Goal: Task Accomplishment & Management: Manage account settings

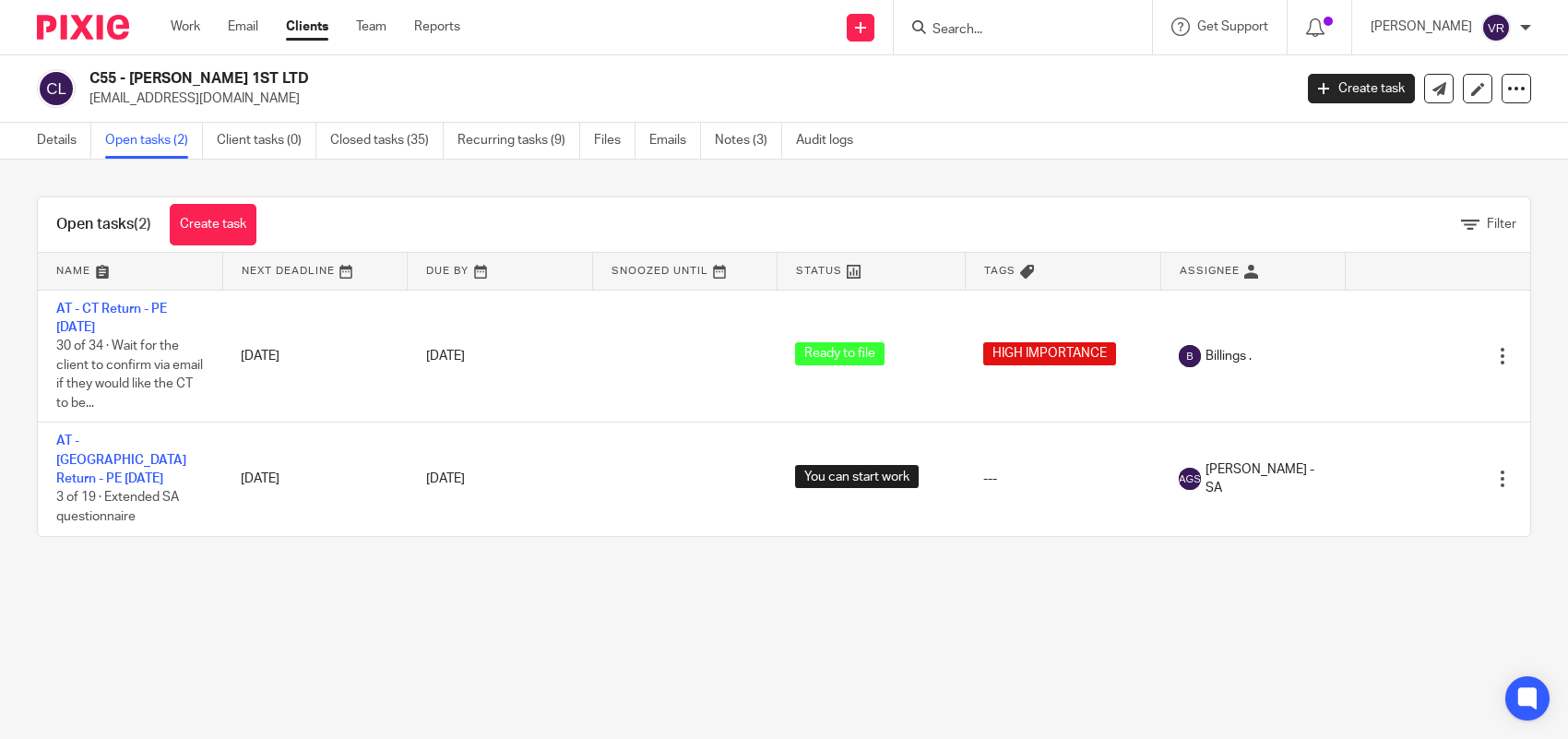
click at [252, 25] on link "Email" at bounding box center [242, 27] width 30 height 19
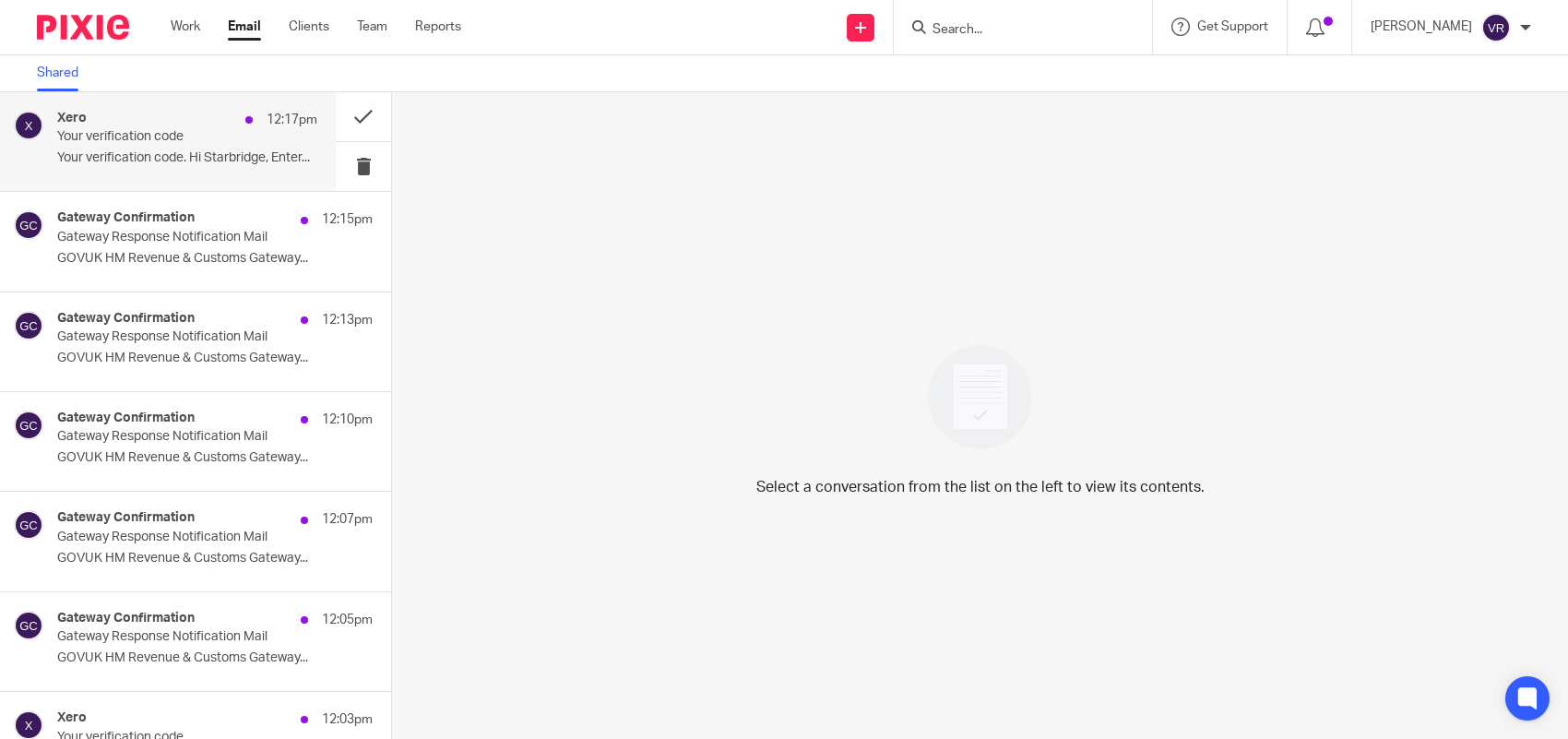
click at [189, 142] on p "Your verification code" at bounding box center [161, 137] width 209 height 16
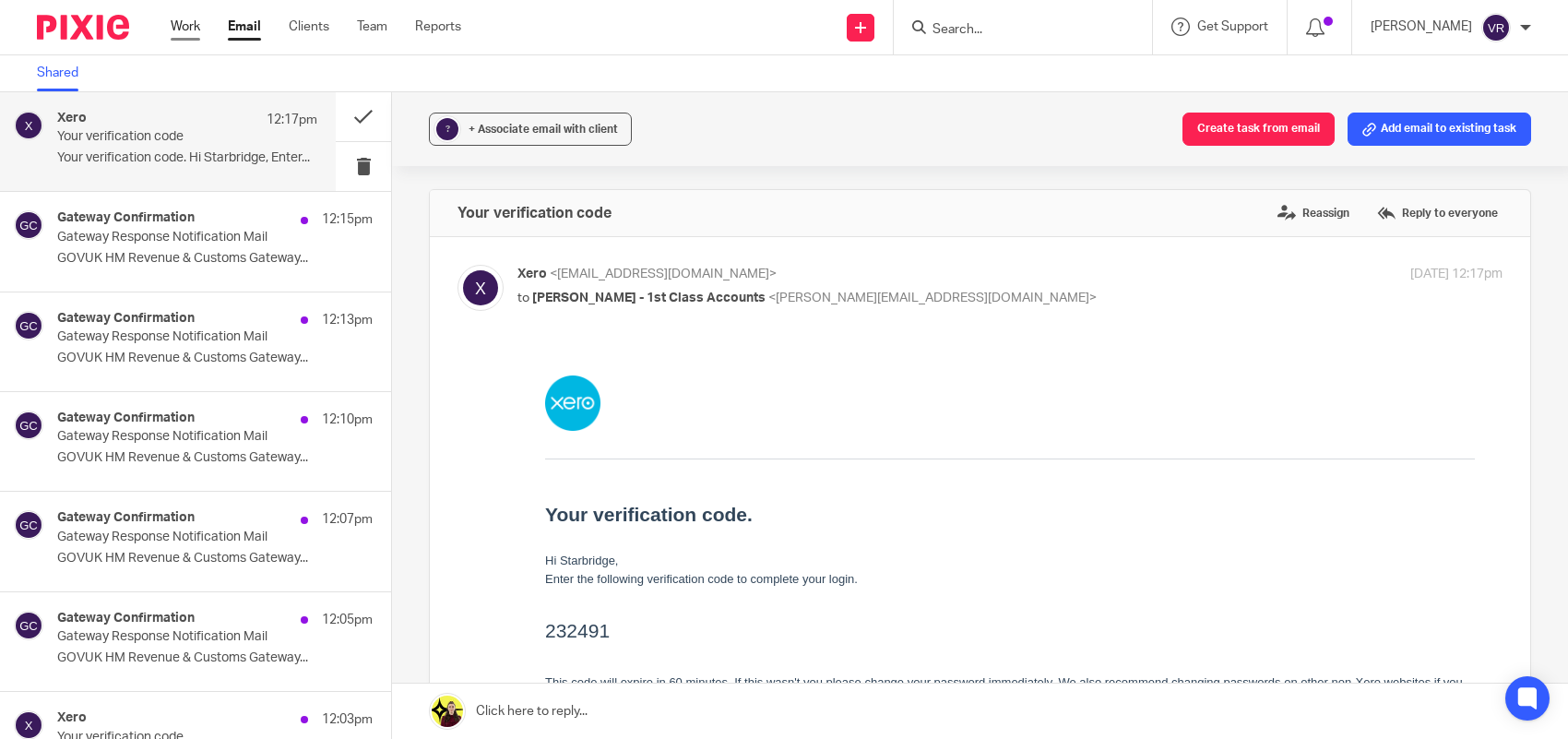
click at [200, 32] on link "Work" at bounding box center [185, 27] width 29 height 19
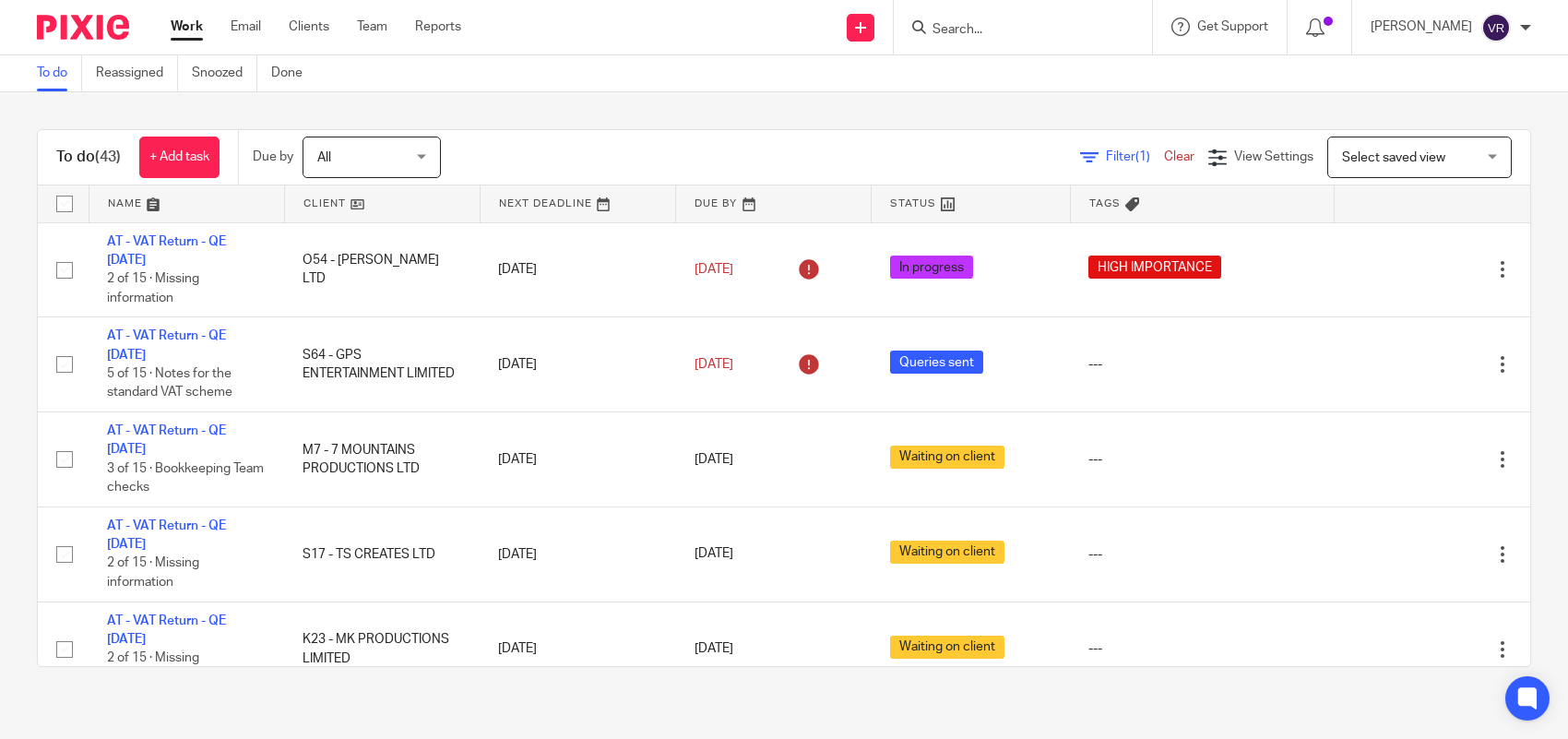
click at [1106, 159] on span "Filter (1)" at bounding box center [1135, 157] width 58 height 13
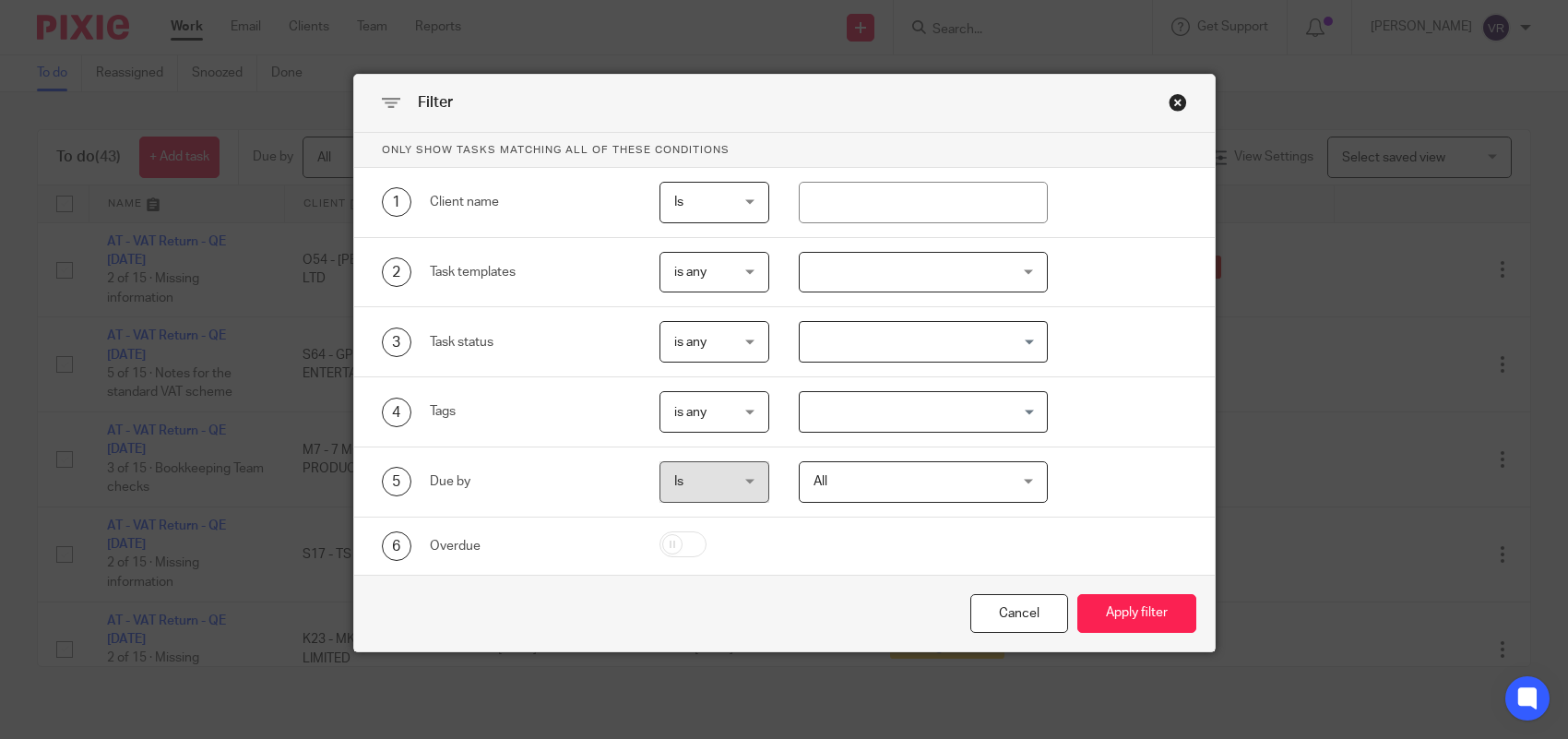
click at [869, 344] on input "Search for option" at bounding box center [918, 342] width 235 height 32
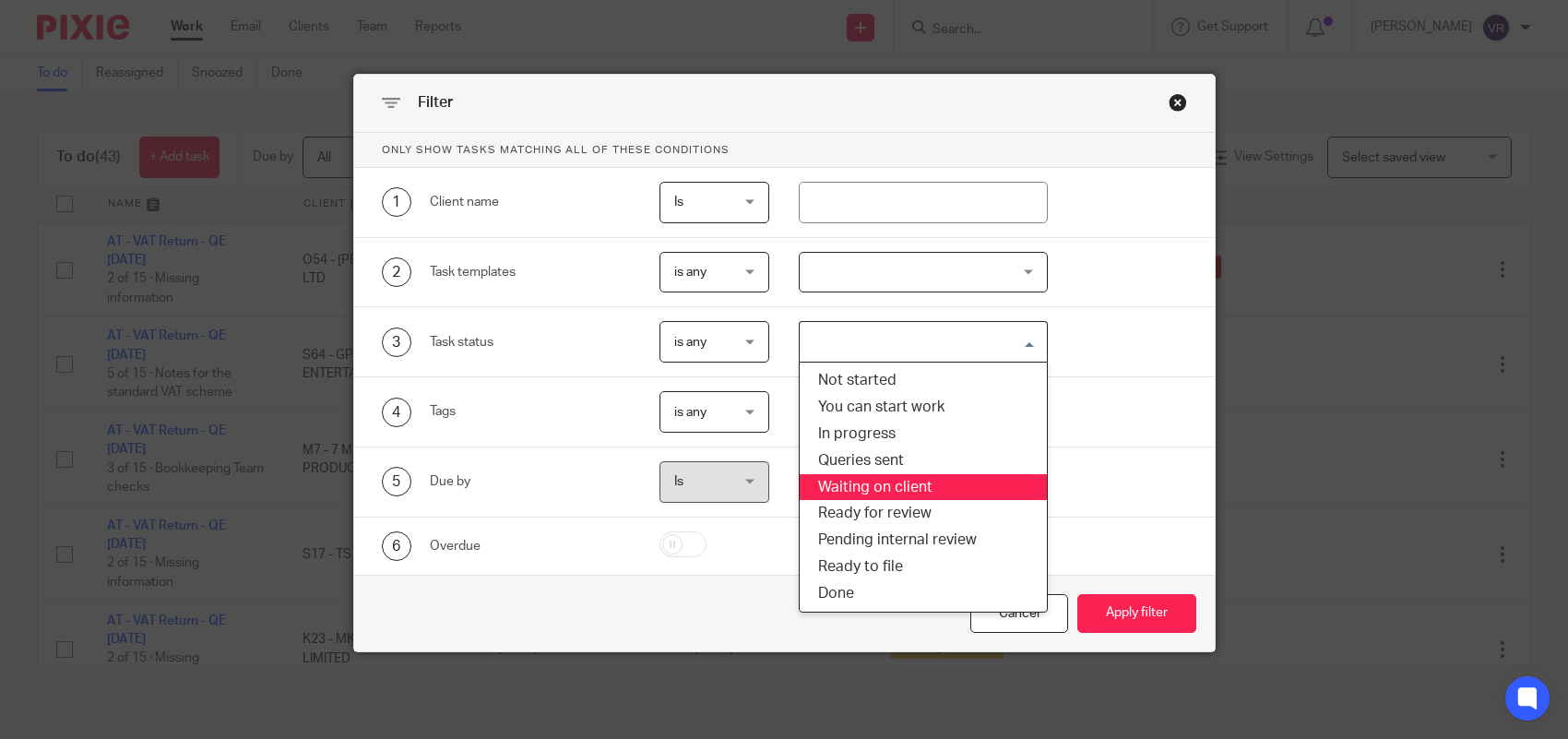
click at [892, 490] on li "Waiting on client" at bounding box center [923, 487] width 247 height 26
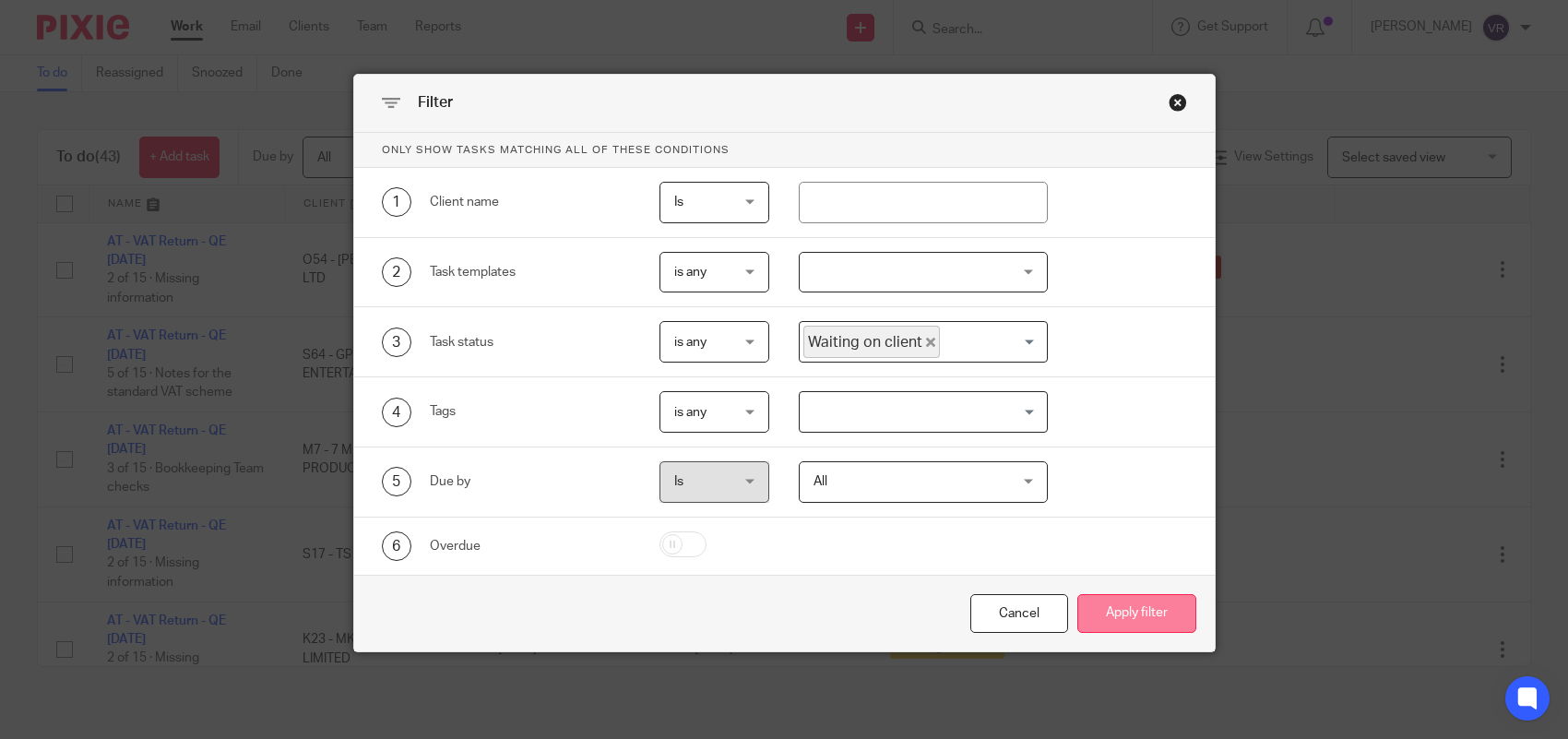
click at [1155, 629] on button "Apply filter" at bounding box center [1137, 613] width 119 height 40
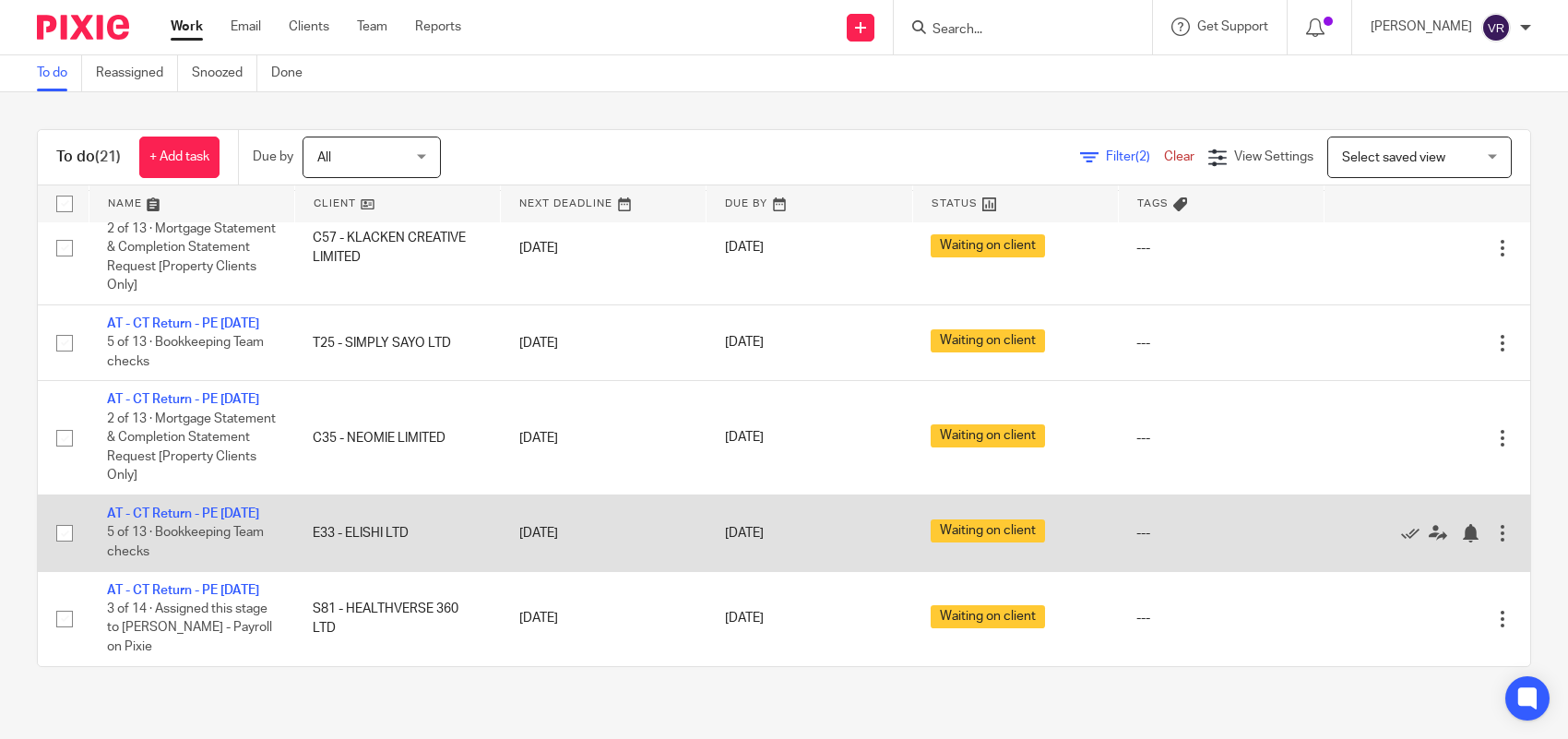
scroll to position [1504, 0]
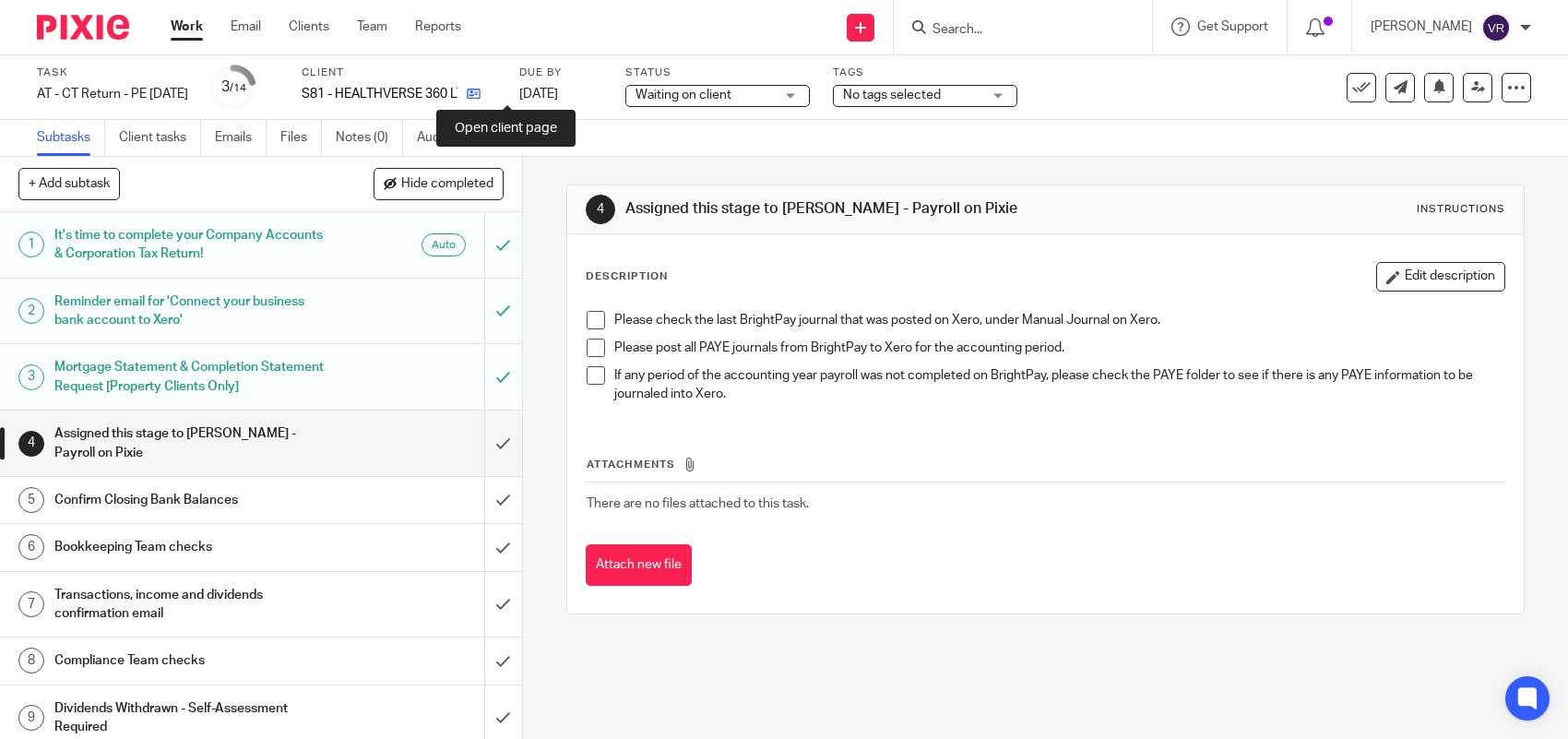
click at [480, 100] on icon at bounding box center [474, 93] width 14 height 14
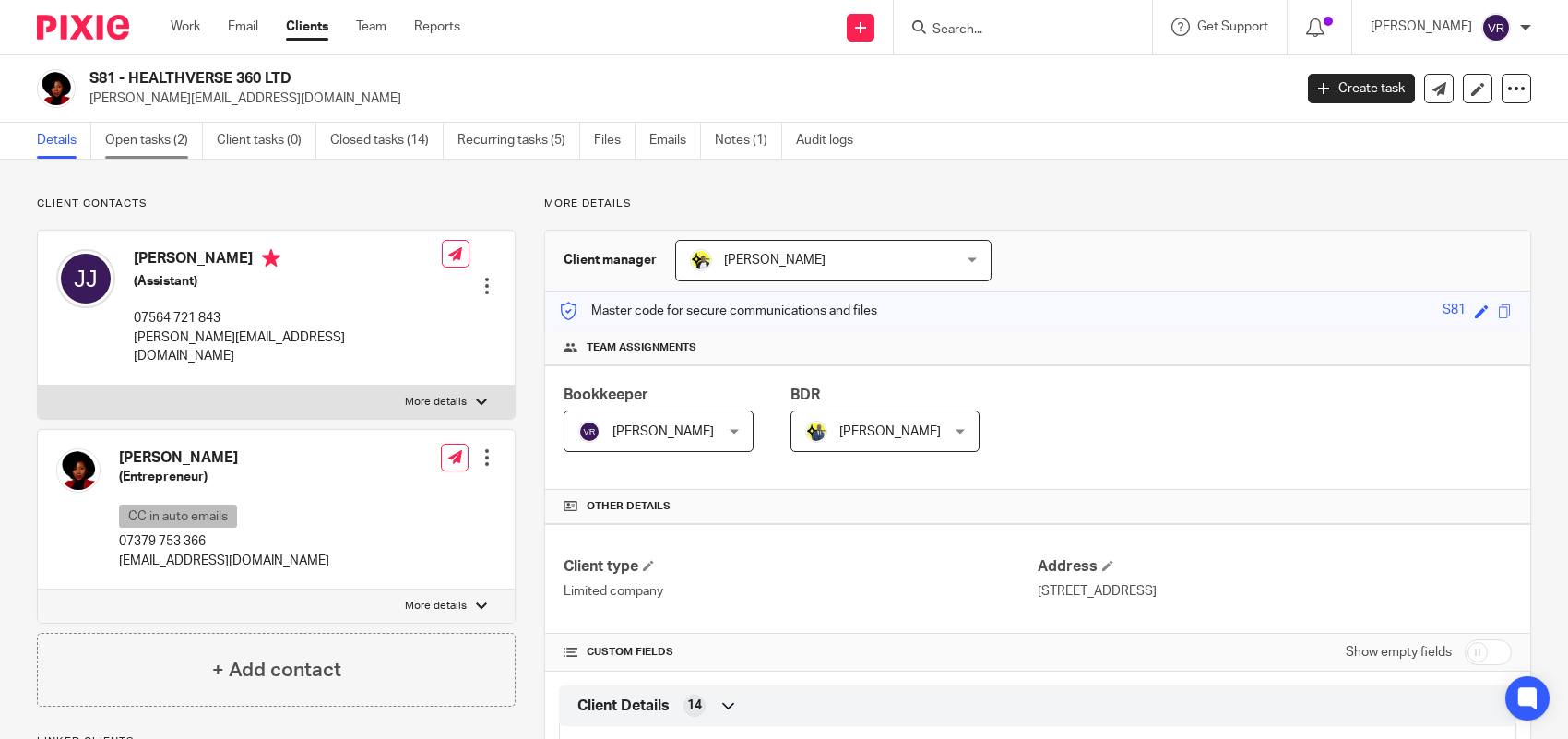
click at [137, 137] on link "Open tasks (2)" at bounding box center [154, 141] width 98 height 36
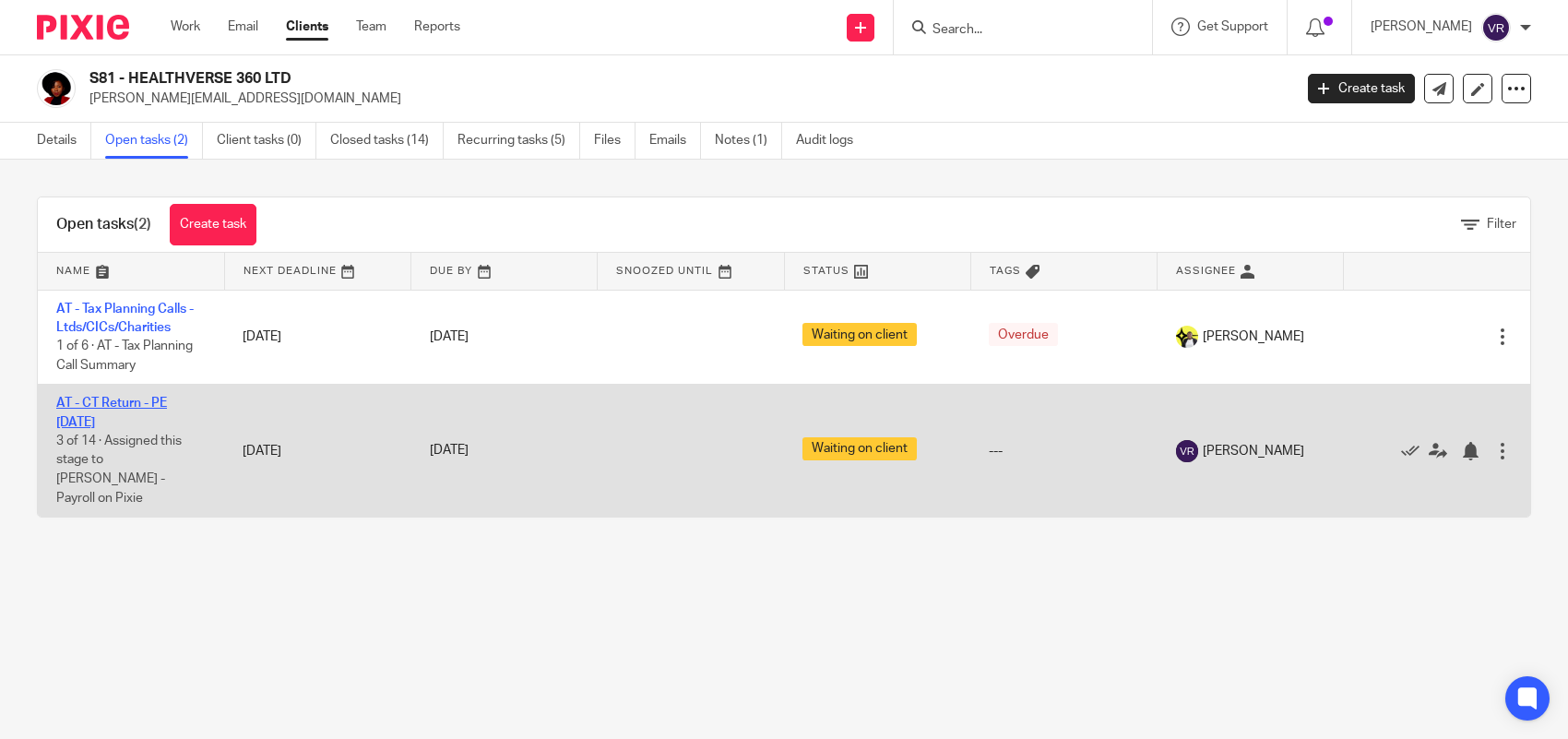
click at [85, 420] on link "AT - CT Return - PE [DATE]" at bounding box center [111, 411] width 110 height 31
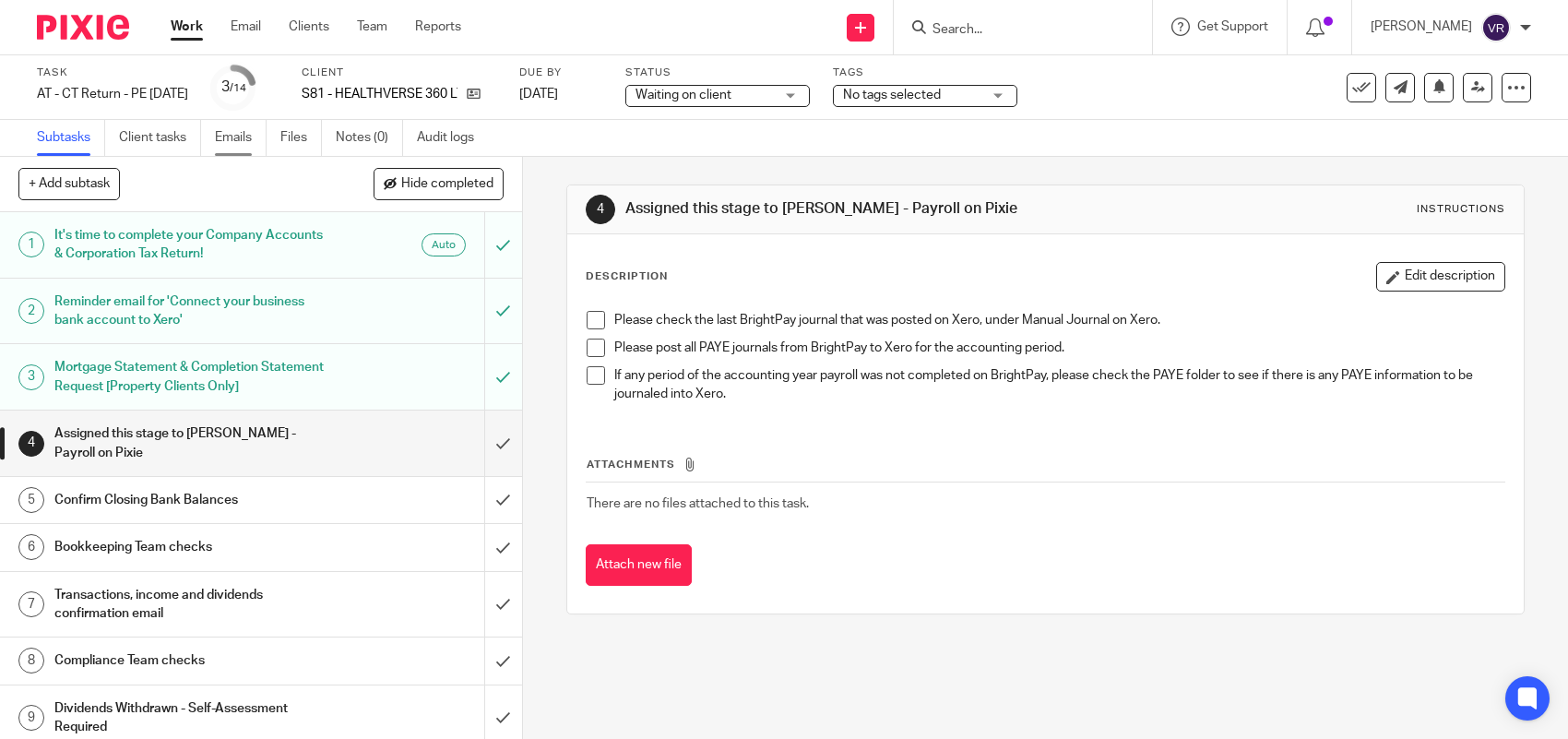
click at [240, 132] on link "Emails" at bounding box center [241, 138] width 52 height 36
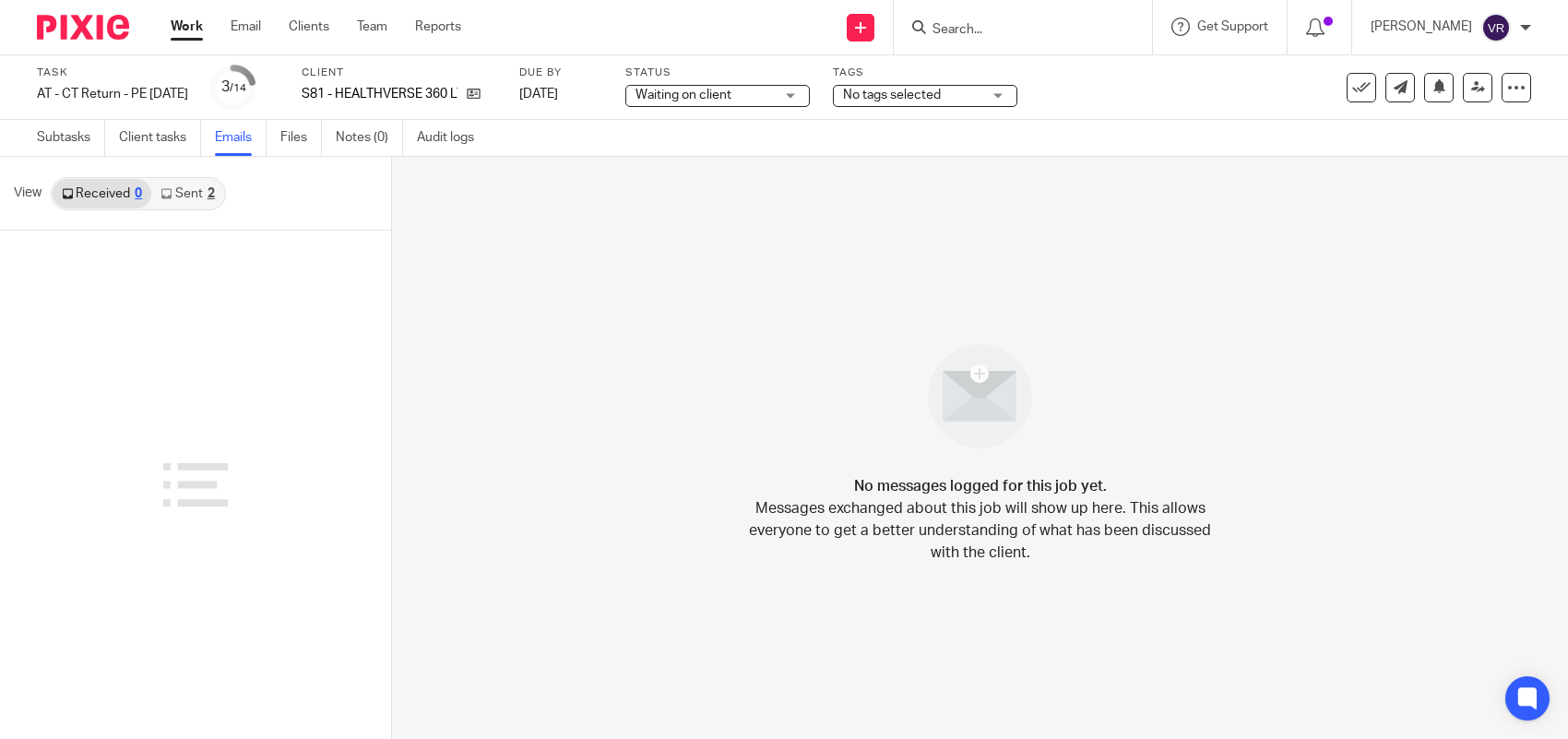
click at [183, 183] on link "Sent 2" at bounding box center [187, 193] width 72 height 29
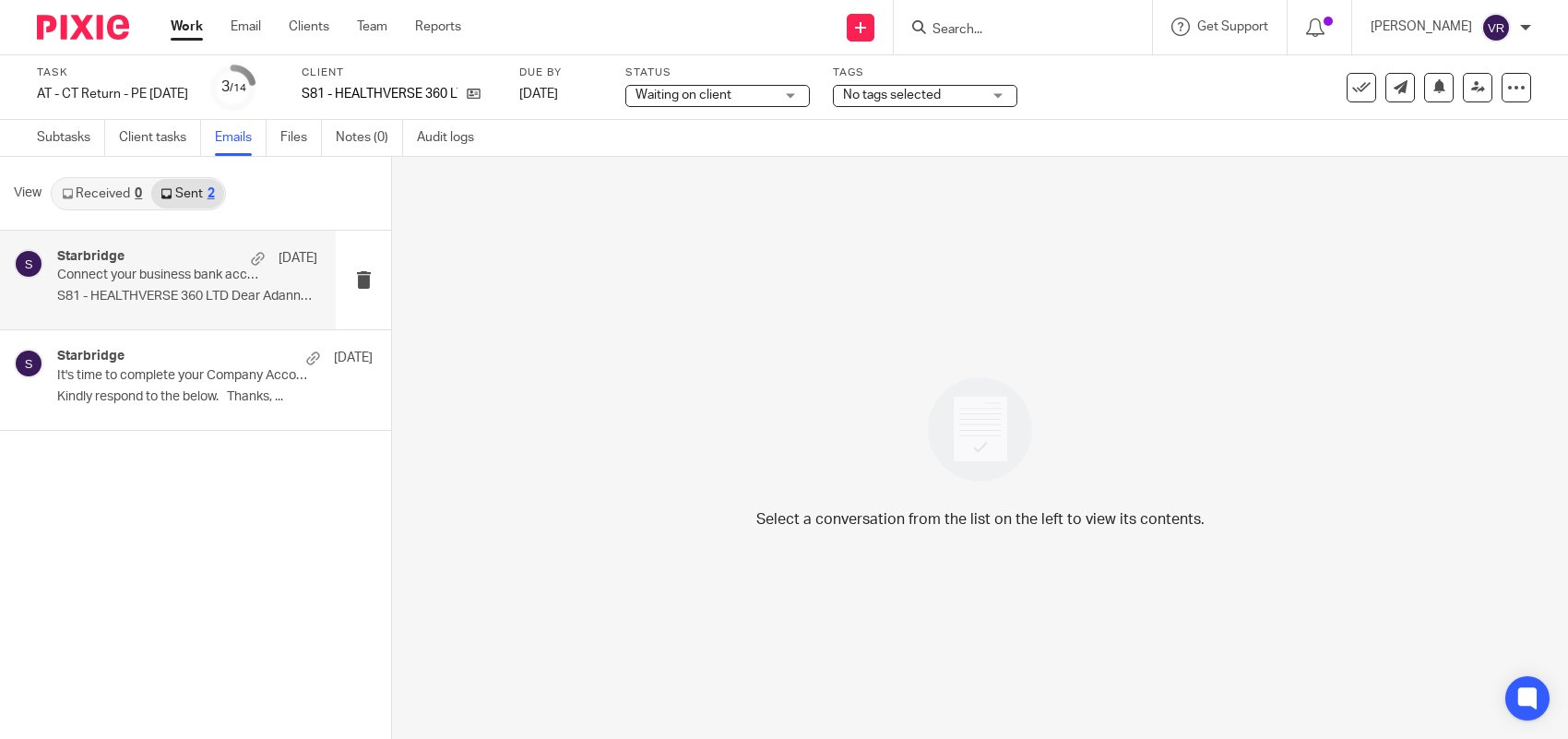
click at [180, 267] on p "Connect your business bank account to Xero" at bounding box center [161, 275] width 209 height 16
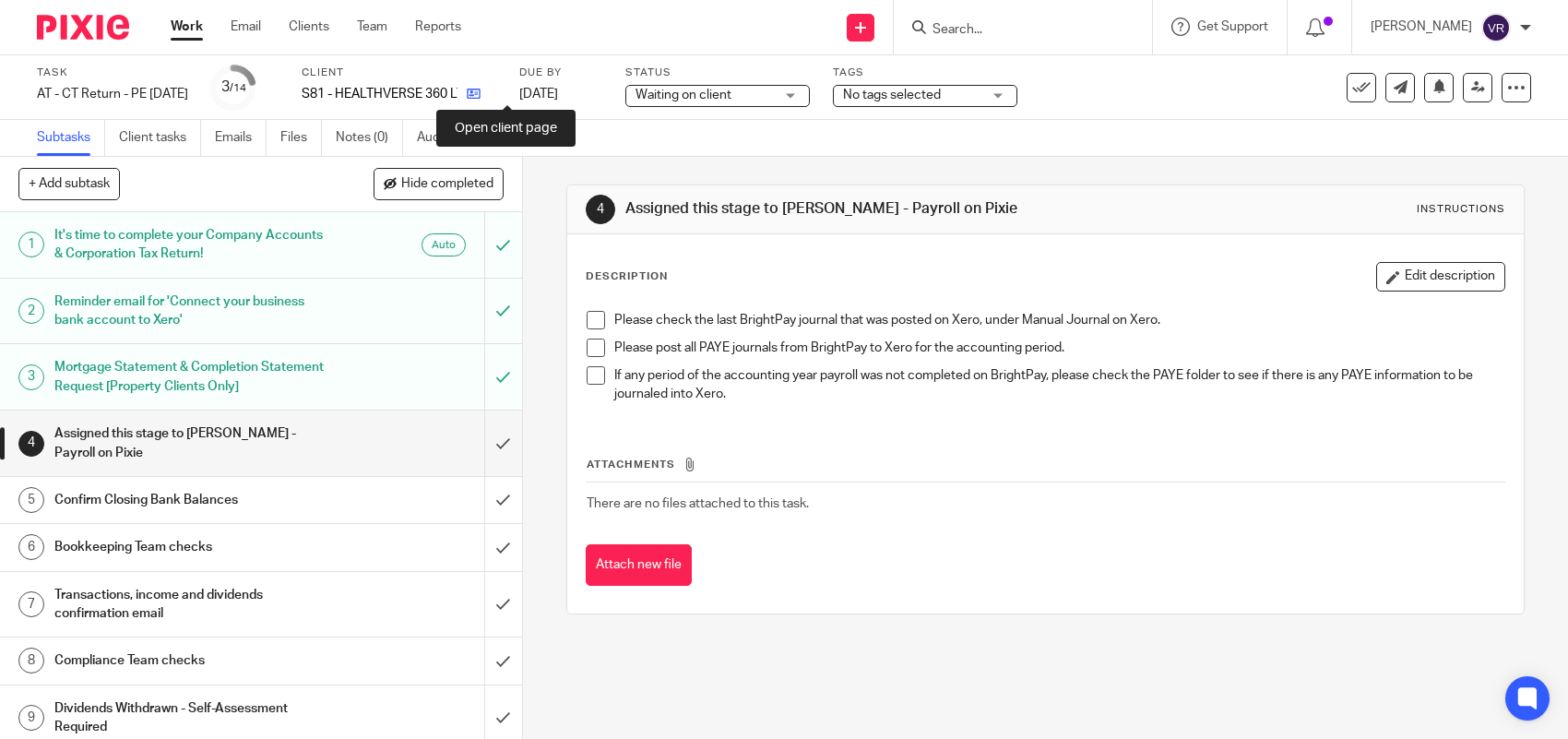
click at [480, 93] on icon at bounding box center [474, 93] width 14 height 14
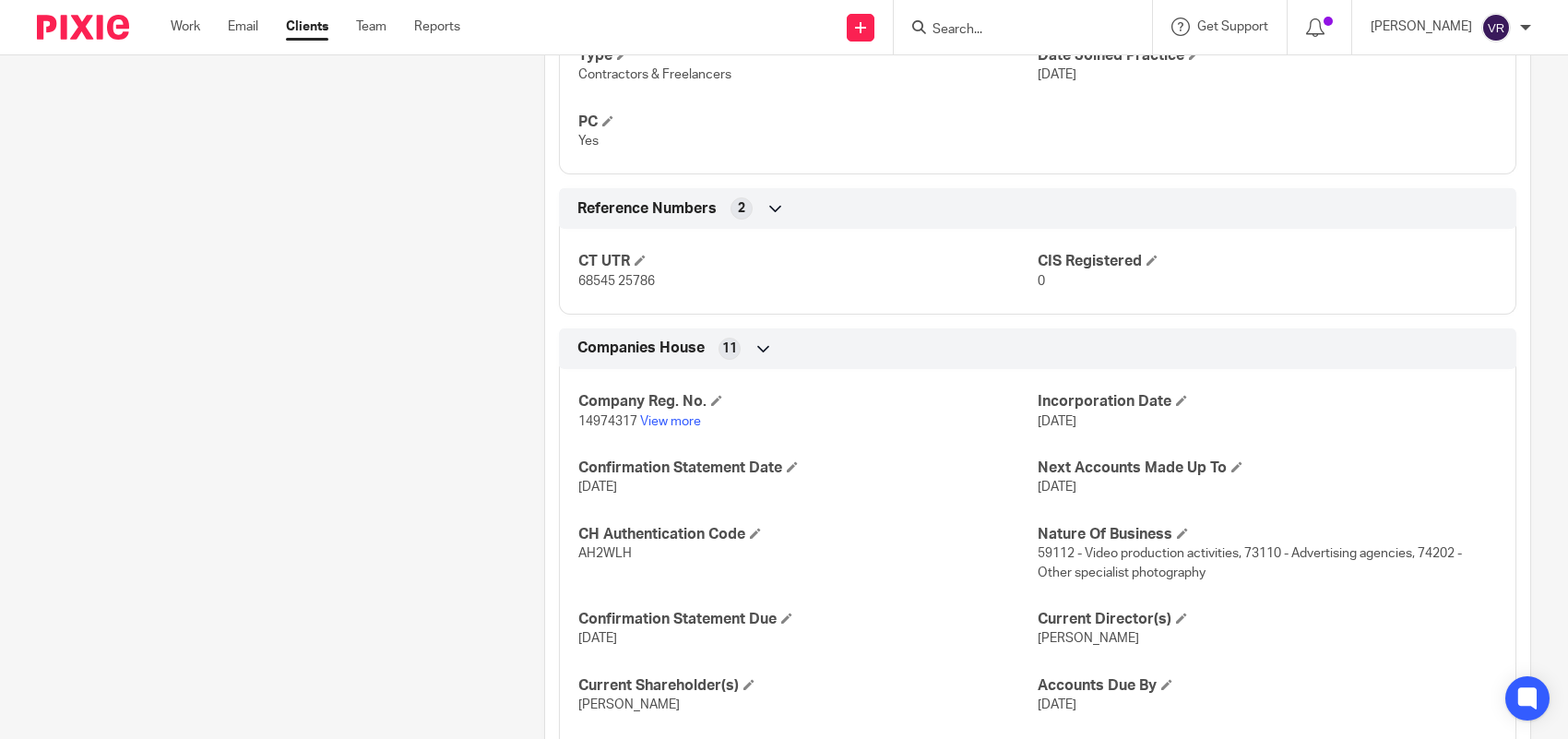
scroll to position [1482, 0]
